Goal: Task Accomplishment & Management: Manage account settings

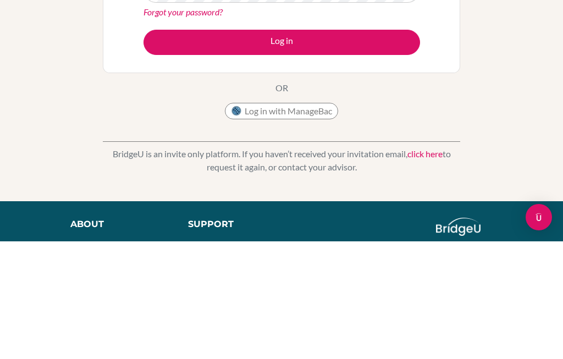
scroll to position [118, 0]
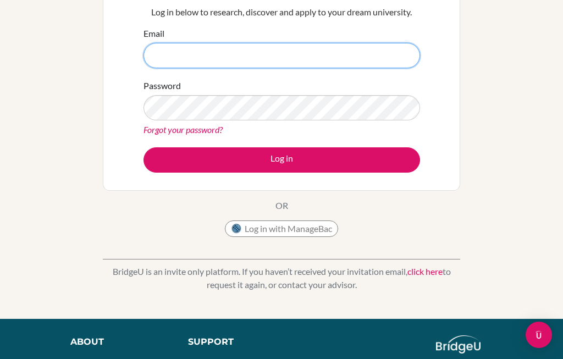
click at [327, 52] on input "Email" at bounding box center [282, 55] width 277 height 25
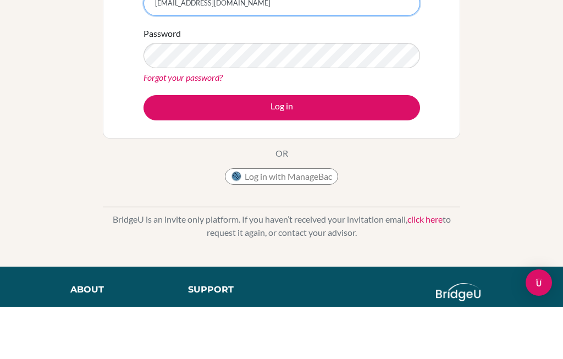
click at [180, 43] on input "boeun.k08@gmail.com" at bounding box center [282, 55] width 277 height 25
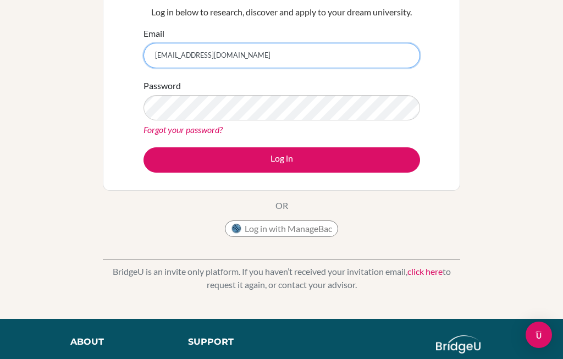
type input "[EMAIL_ADDRESS][DOMAIN_NAME]"
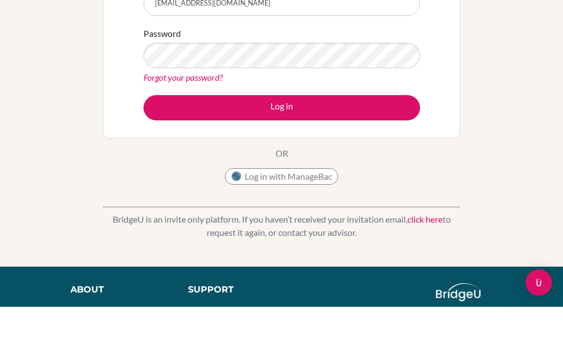
click at [402, 147] on button "Log in" at bounding box center [282, 159] width 277 height 25
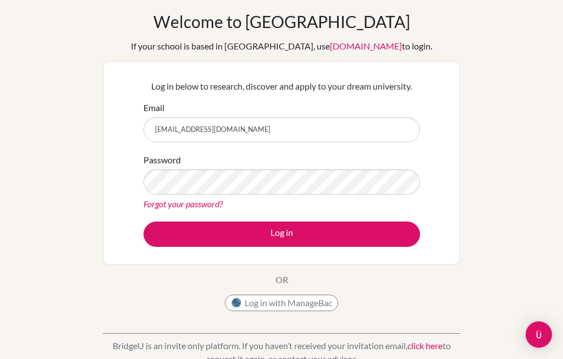
scroll to position [43, 0]
click at [156, 208] on link "Forgot your password?" at bounding box center [183, 203] width 79 height 10
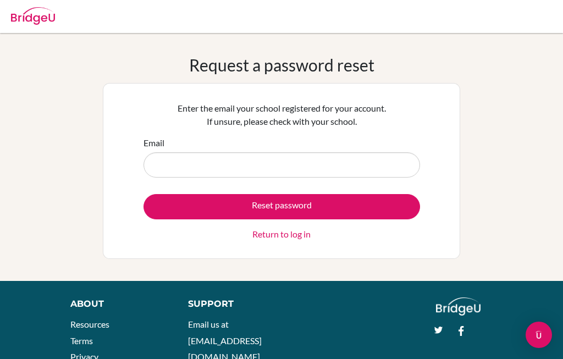
click at [183, 167] on input "Email" at bounding box center [282, 164] width 277 height 25
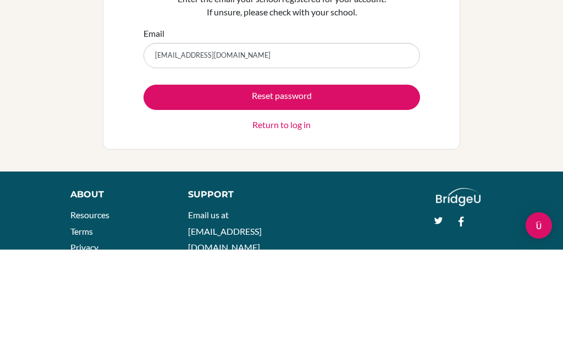
type input "boeun.k@asu.edu.mn"
click at [407, 194] on button "Reset password" at bounding box center [282, 206] width 277 height 25
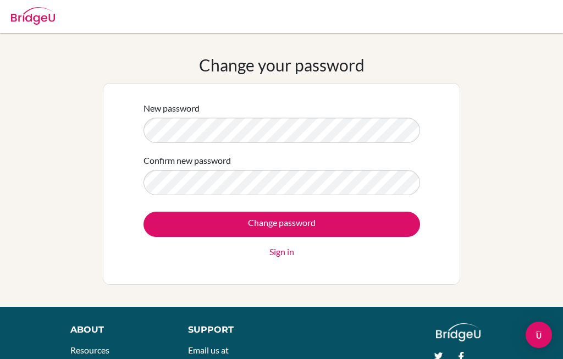
scroll to position [75, 0]
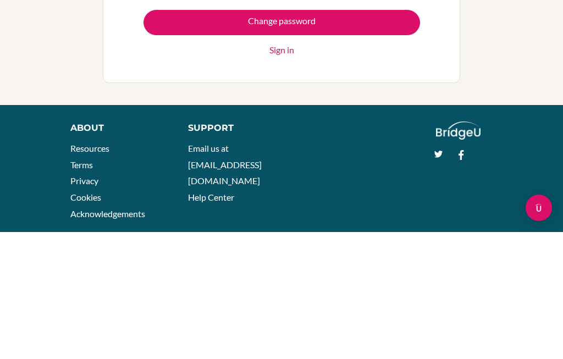
click at [183, 137] on input "Change password" at bounding box center [282, 149] width 277 height 25
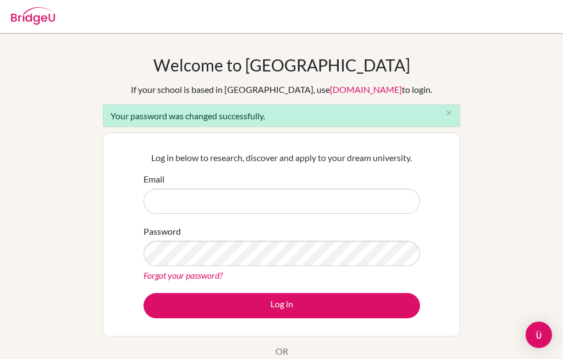
click at [396, 194] on input "Email" at bounding box center [282, 201] width 277 height 25
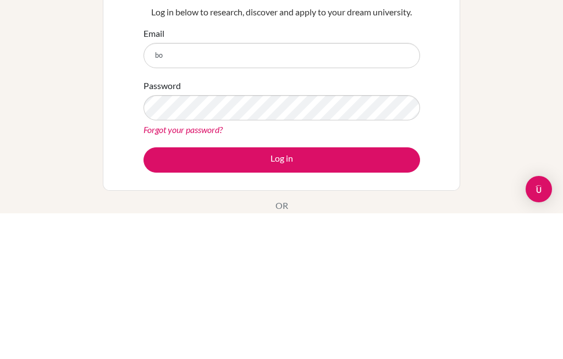
type input "[EMAIL_ADDRESS][DOMAIN_NAME]"
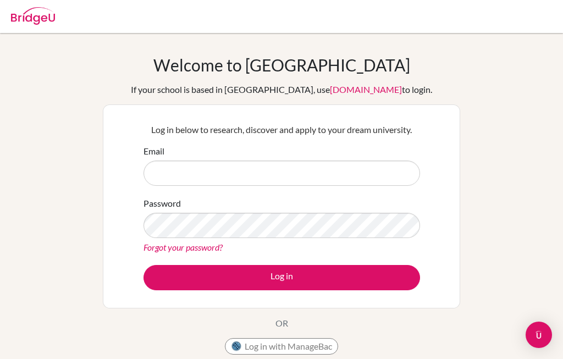
click at [234, 177] on input "Email" at bounding box center [282, 173] width 277 height 25
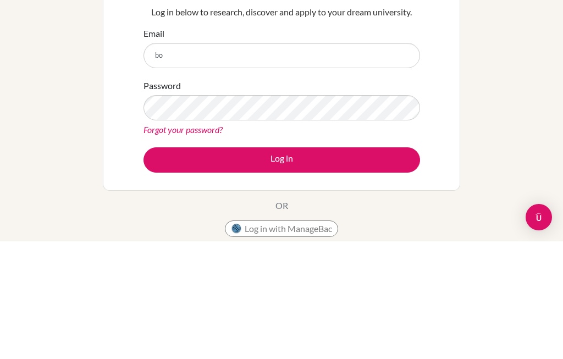
type input "boeun.k@asu.edu.mn"
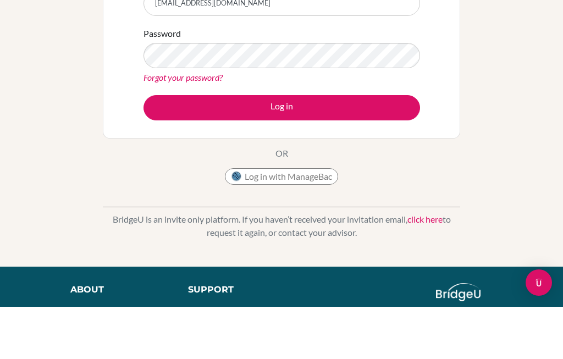
click at [384, 147] on button "Log in" at bounding box center [282, 159] width 277 height 25
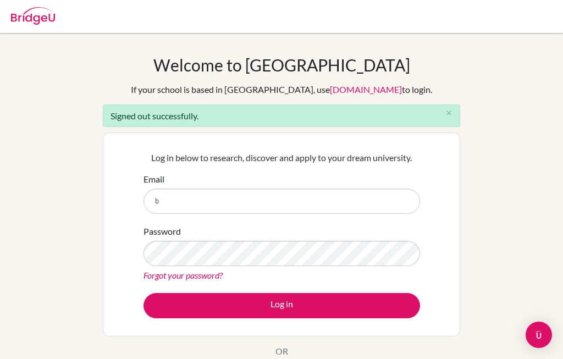
scroll to position [146, 0]
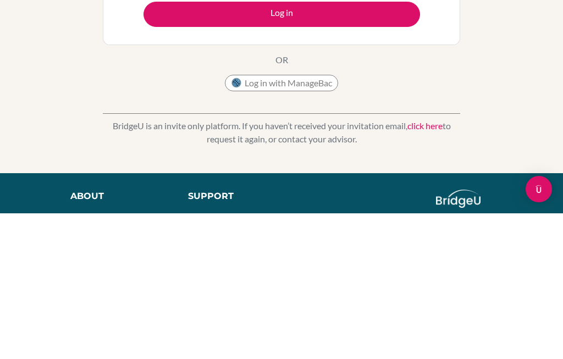
type input "[EMAIL_ADDRESS][DOMAIN_NAME]"
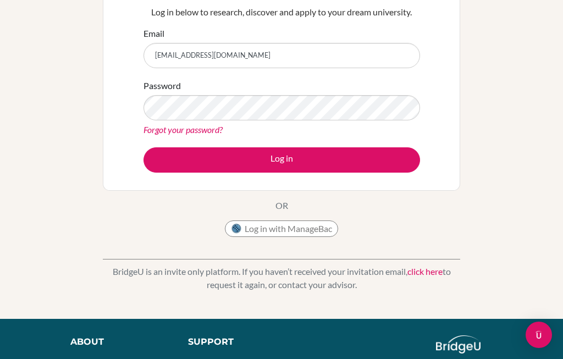
scroll to position [113, 0]
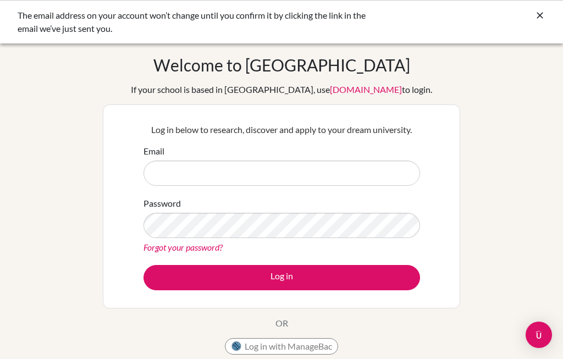
scroll to position [118, 0]
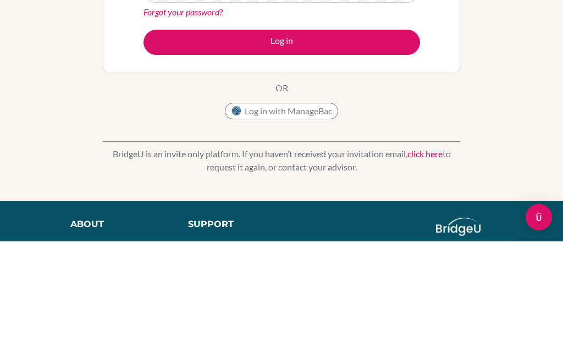
type input "[EMAIL_ADDRESS][DOMAIN_NAME]"
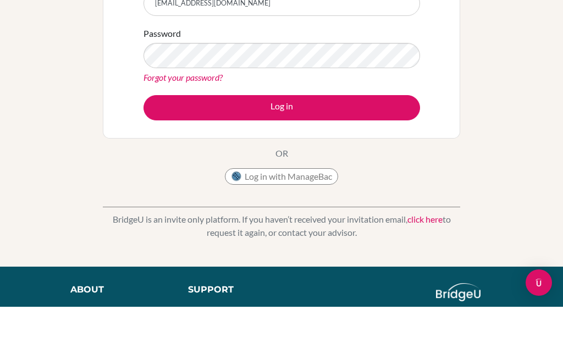
click at [376, 147] on button "Log in" at bounding box center [282, 159] width 277 height 25
